Goal: Information Seeking & Learning: Learn about a topic

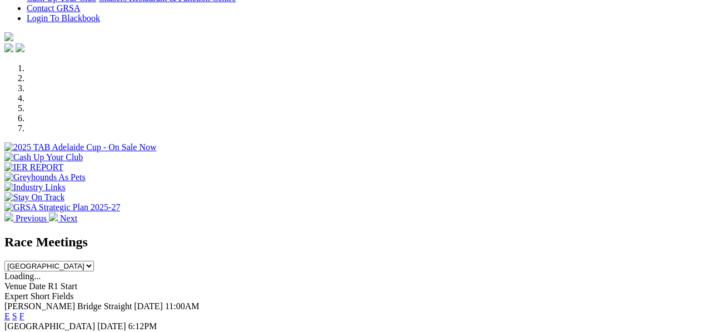
scroll to position [296, 0]
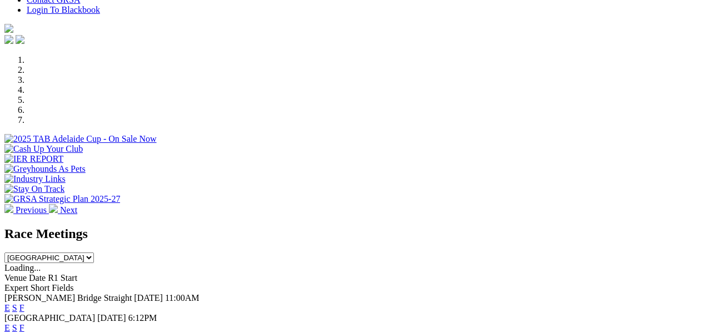
click at [10, 303] on link "E" at bounding box center [7, 307] width 6 height 9
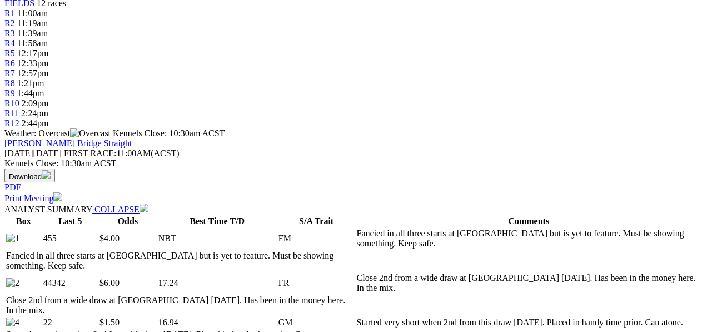
scroll to position [408, 0]
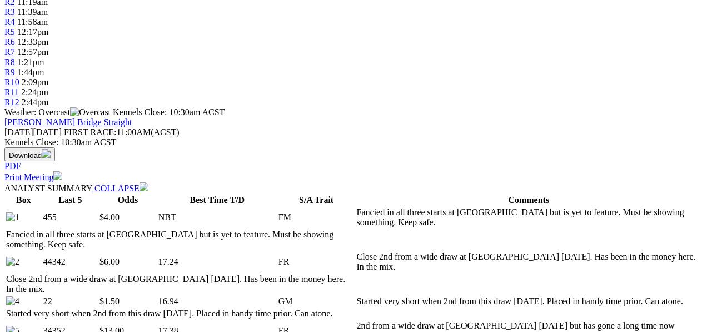
select select "10"
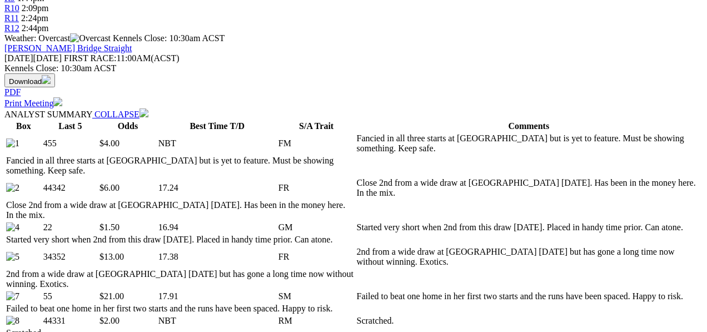
scroll to position [482, 0]
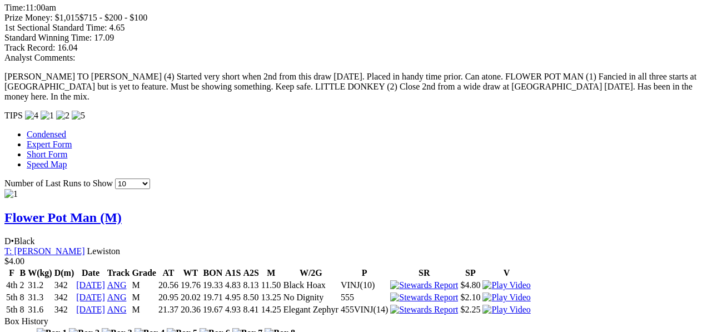
scroll to position [964, 0]
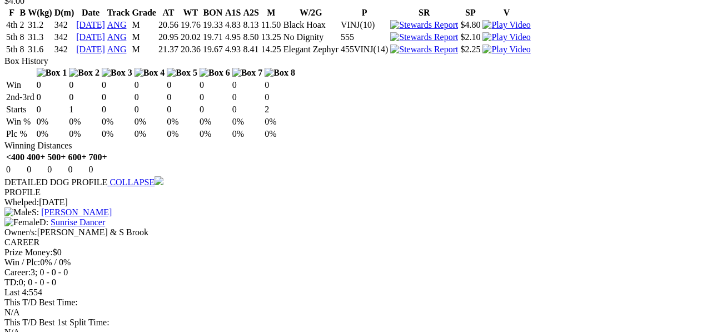
scroll to position [1186, 0]
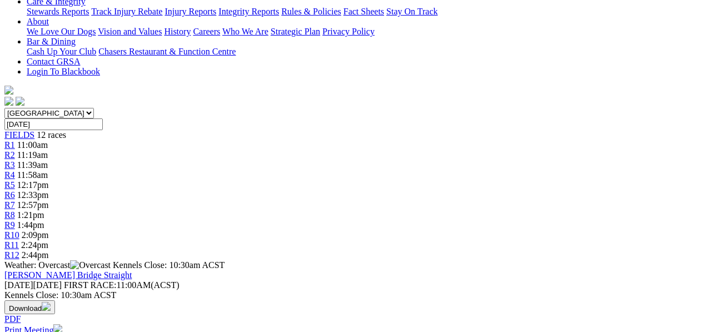
scroll to position [74, 0]
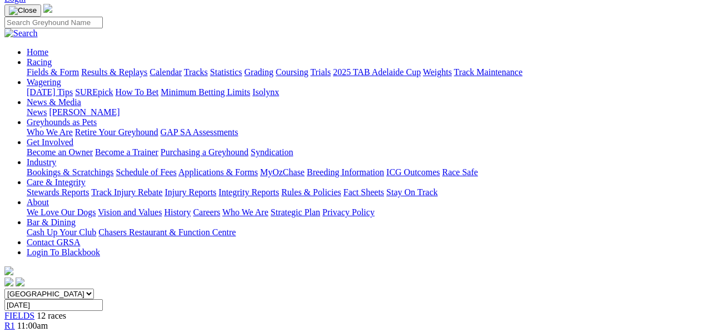
click at [15, 331] on span "R2" at bounding box center [9, 335] width 11 height 9
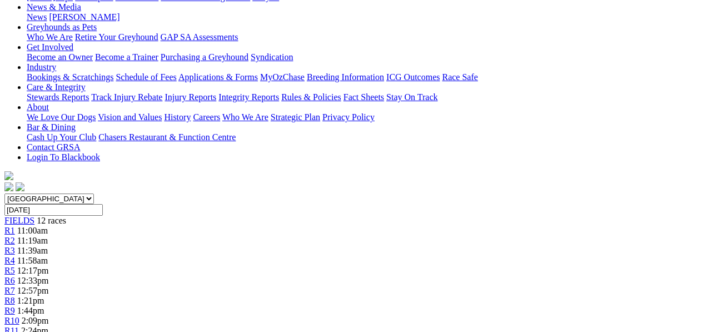
scroll to position [148, 0]
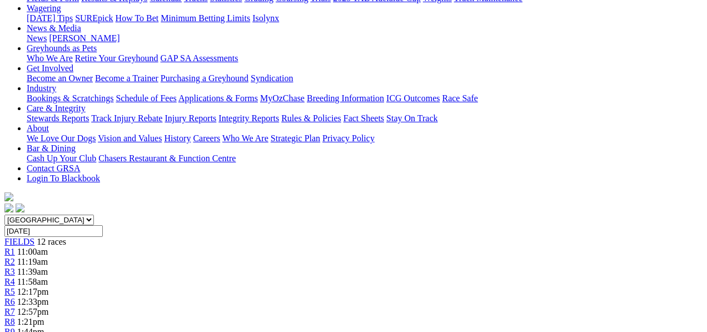
click at [48, 247] on span "11:00am" at bounding box center [32, 251] width 31 height 9
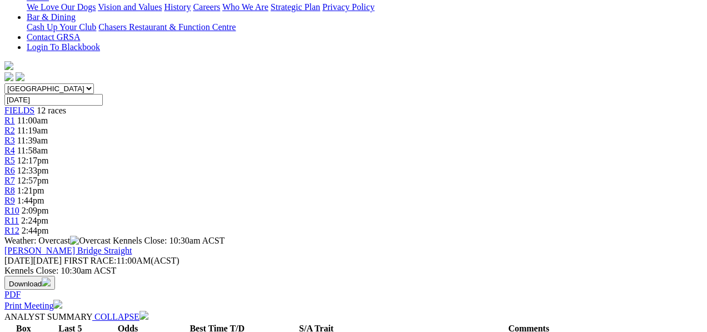
scroll to position [111, 0]
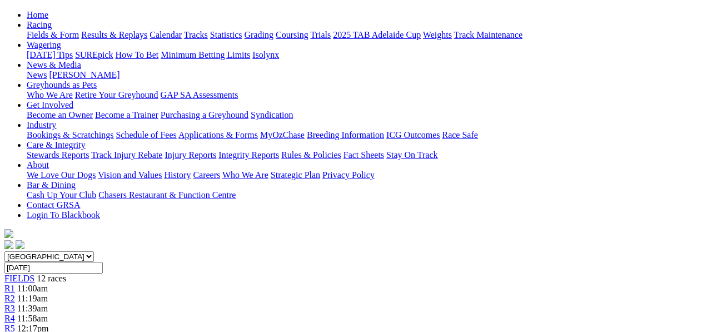
click at [170, 294] on div "R2 11:19am" at bounding box center [353, 299] width 698 height 10
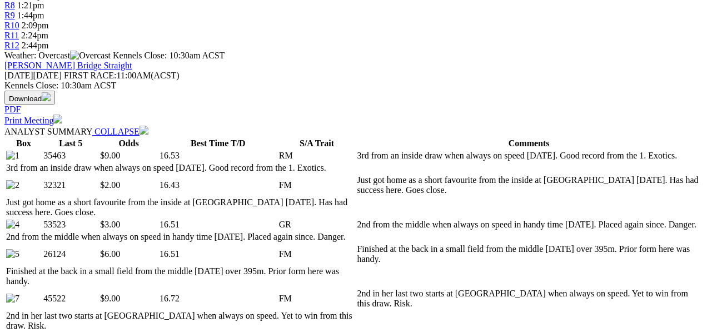
scroll to position [482, 0]
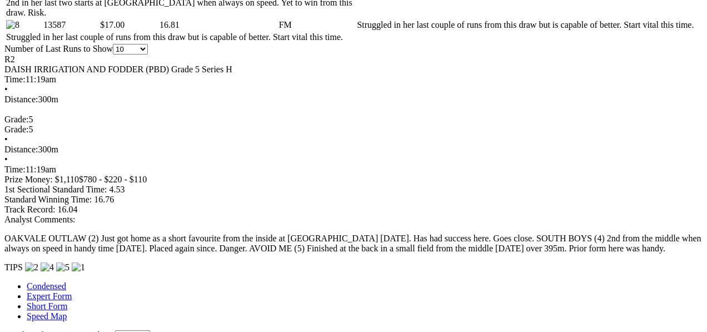
scroll to position [741, 0]
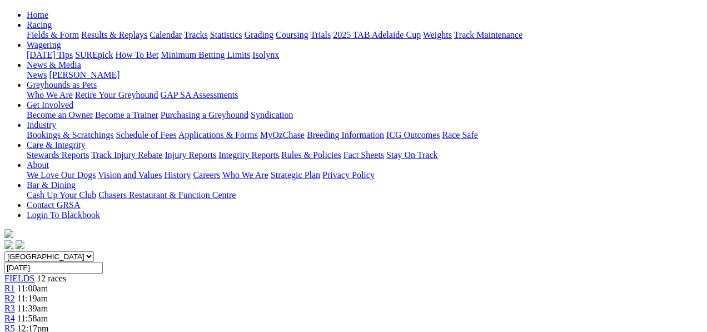
scroll to position [74, 0]
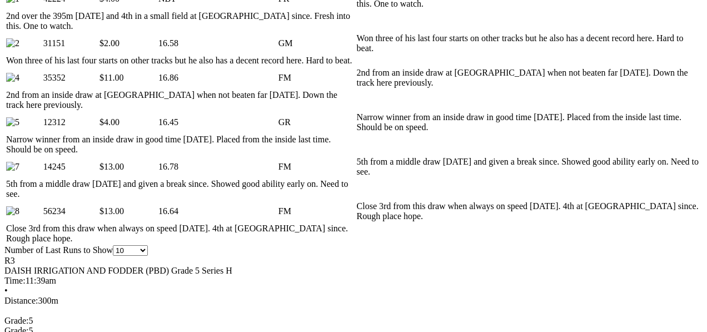
scroll to position [630, 0]
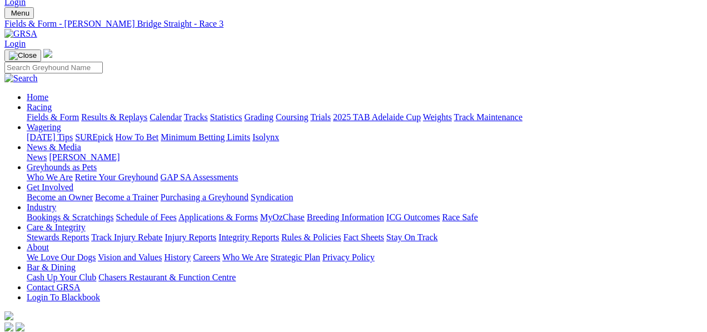
scroll to position [0, 0]
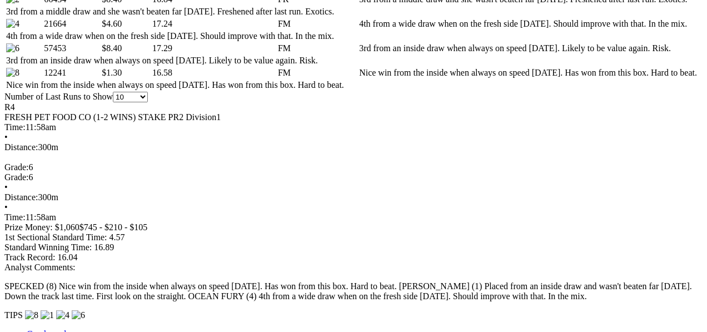
scroll to position [667, 0]
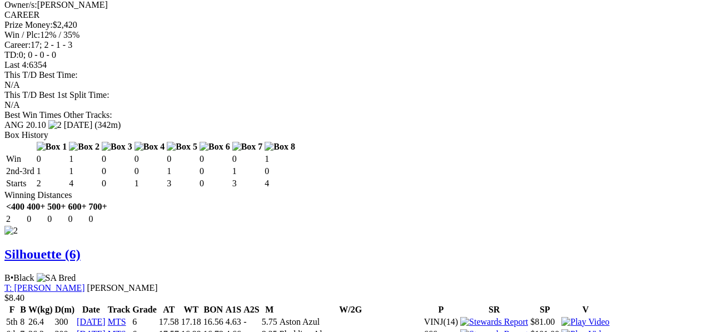
scroll to position [1446, 0]
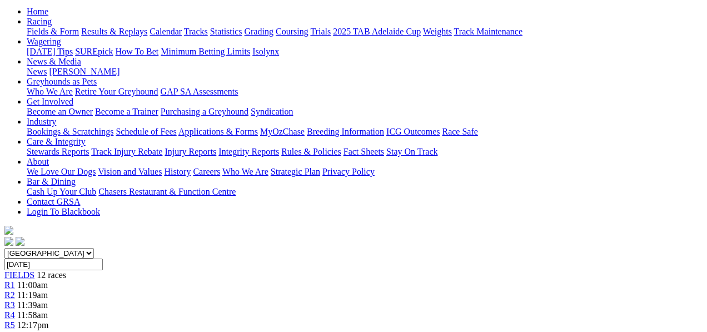
scroll to position [0, 0]
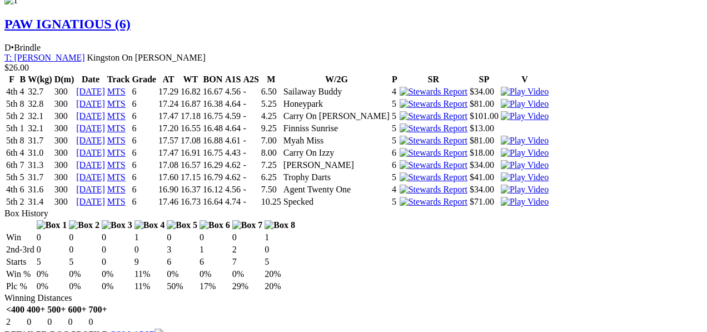
scroll to position [1075, 0]
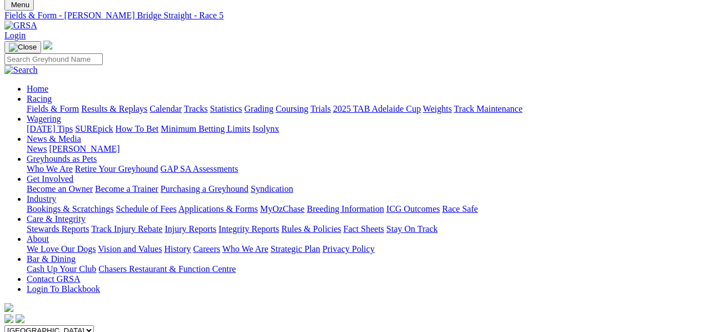
scroll to position [37, 0]
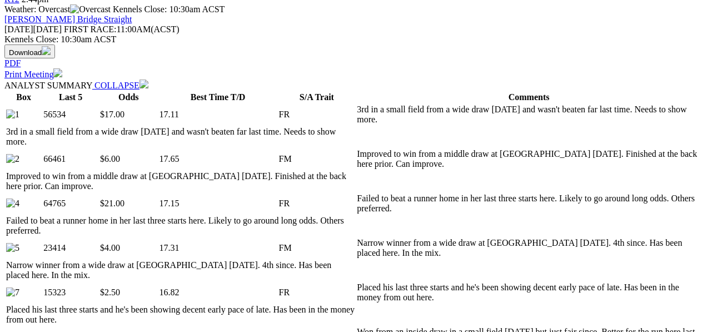
scroll to position [519, 0]
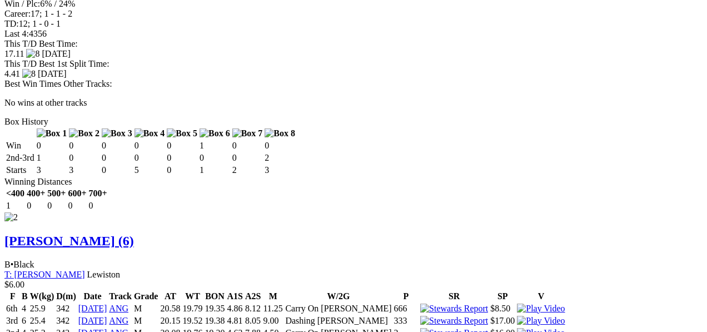
scroll to position [0, 0]
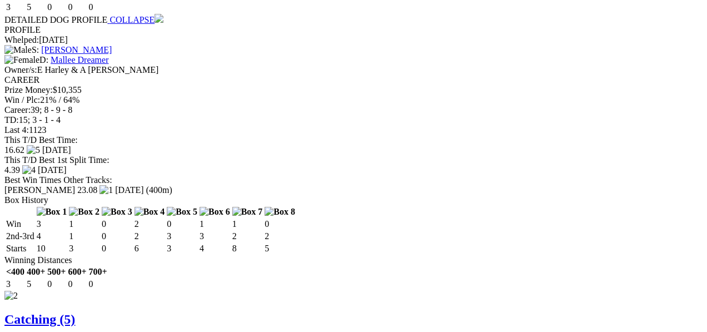
scroll to position [1542, 0]
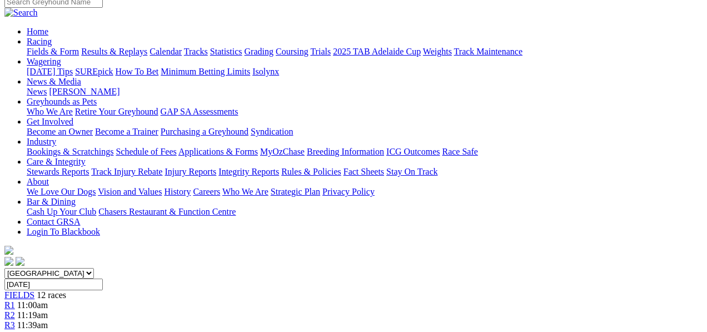
scroll to position [0, 0]
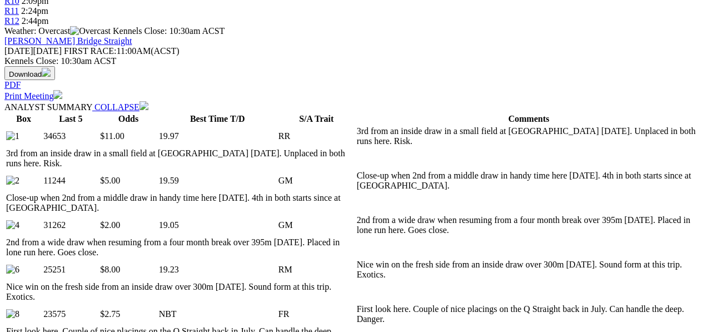
scroll to position [519, 0]
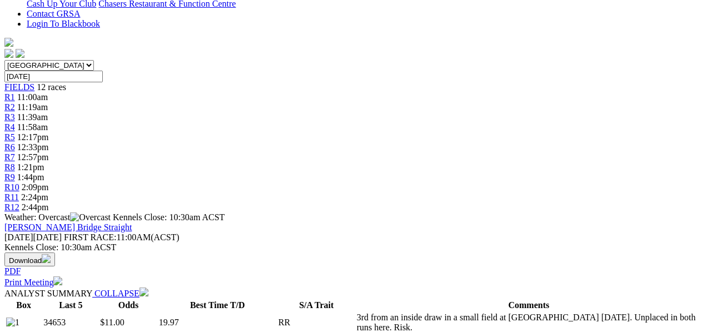
scroll to position [296, 0]
